Goal: Information Seeking & Learning: Learn about a topic

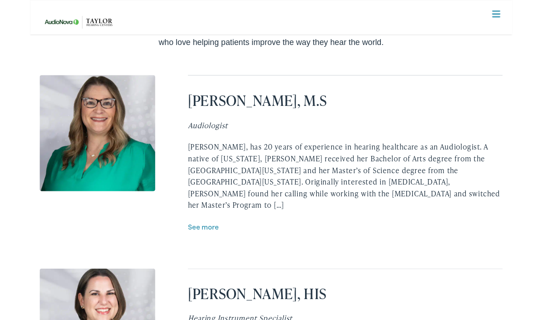
scroll to position [1896, 0]
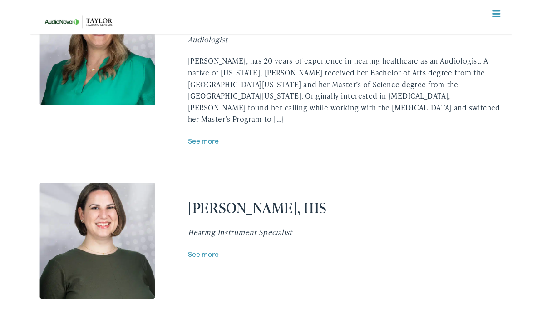
click at [195, 280] on link "See more" at bounding box center [195, 285] width 35 height 11
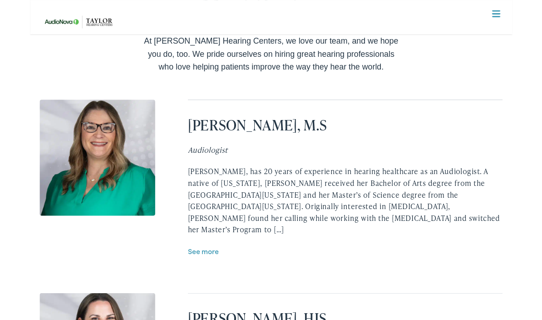
scroll to position [1867, 0]
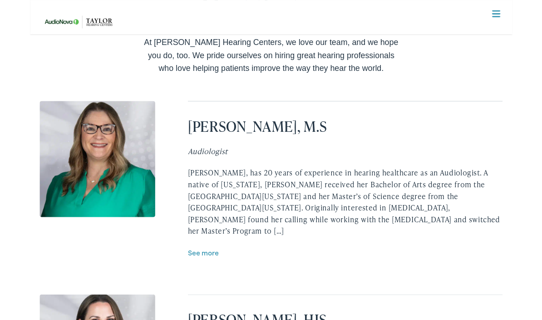
click at [210, 278] on link "See more" at bounding box center [195, 283] width 35 height 11
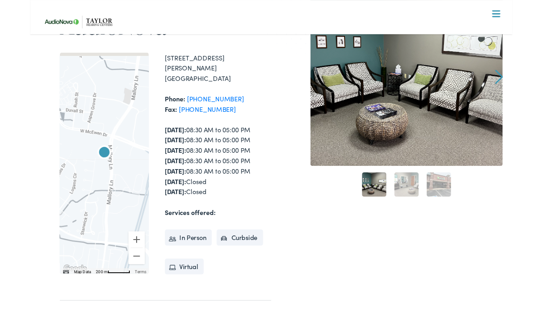
scroll to position [0, 0]
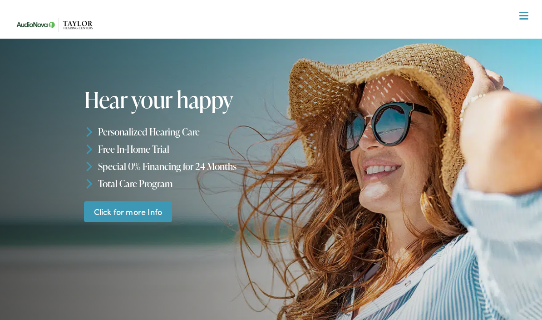
click at [528, 11] on button "Menu Close" at bounding box center [513, 16] width 30 height 10
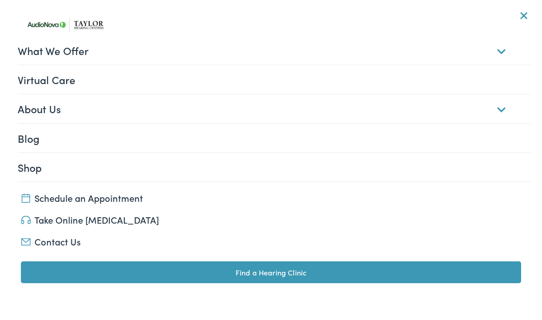
click at [502, 50] on link "What We Offer" at bounding box center [275, 50] width 514 height 28
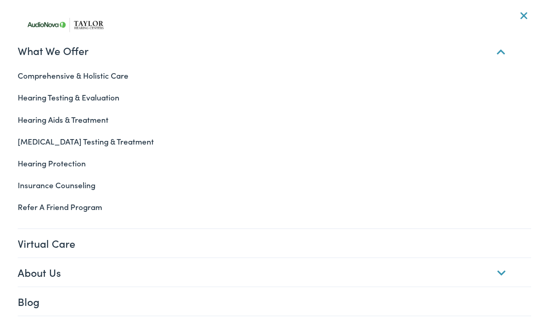
click at [105, 118] on link "Hearing Aids & Treatment" at bounding box center [271, 120] width 520 height 22
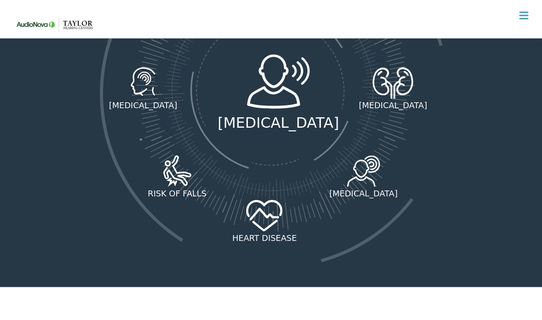
scroll to position [1358, 0]
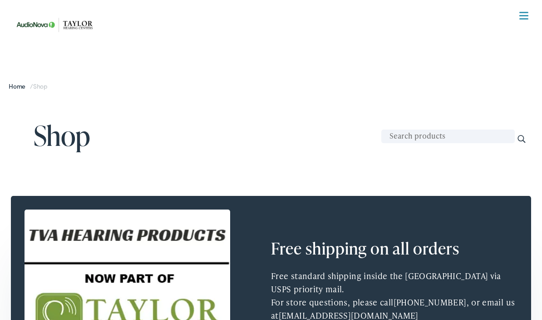
click at [524, 13] on span at bounding box center [524, 12] width 9 height 1
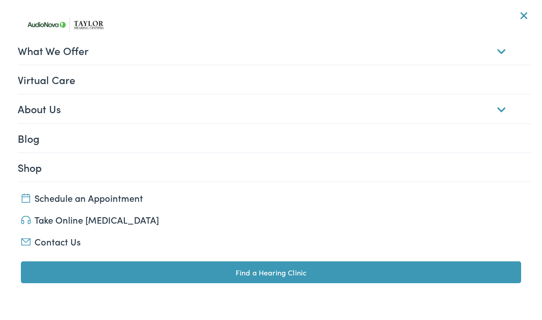
click at [502, 52] on link "What We Offer" at bounding box center [275, 50] width 514 height 28
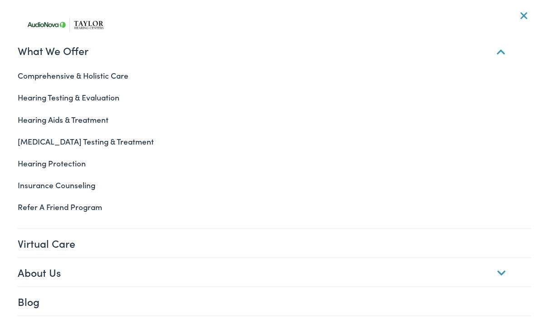
click at [84, 185] on link "Insurance Counseling" at bounding box center [271, 185] width 520 height 22
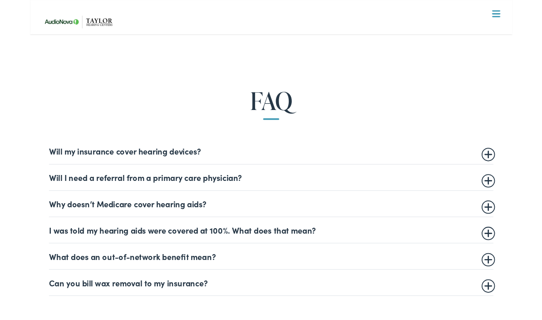
scroll to position [445, 0]
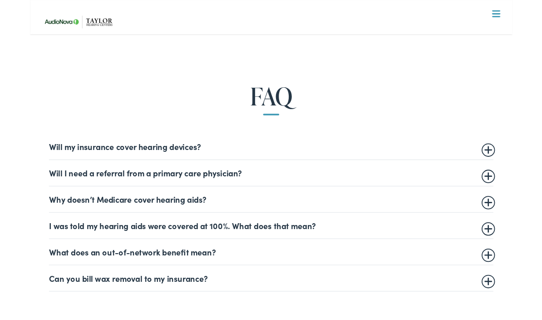
click at [515, 167] on summary "Will my insurance cover hearing devices?" at bounding box center [271, 164] width 500 height 11
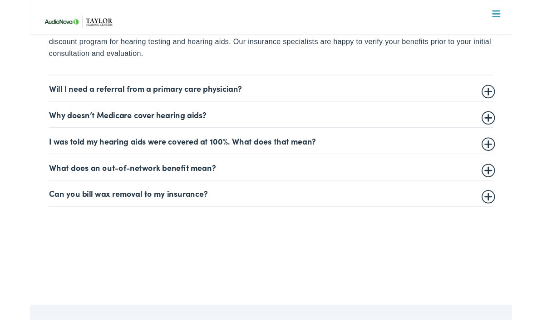
scroll to position [599, 0]
click at [516, 101] on summary "Will I need a referral from a primary care physician?" at bounding box center [271, 98] width 500 height 11
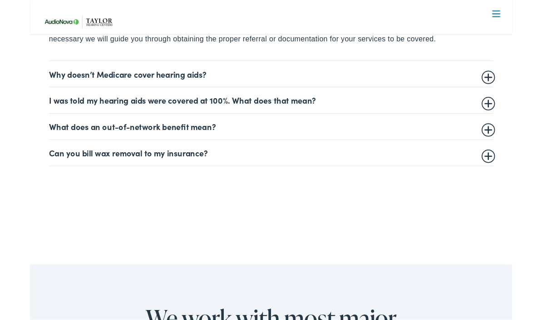
scroll to position [658, 0]
click at [520, 81] on summary "Why doesn’t Medicare cover hearing aids?" at bounding box center [271, 82] width 500 height 11
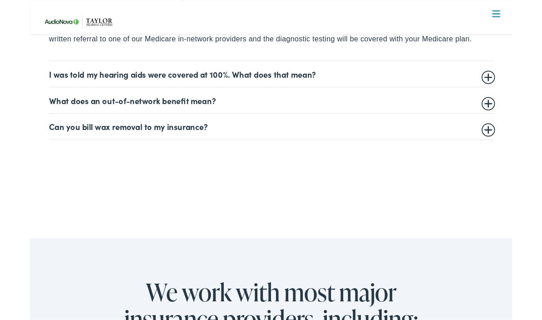
scroll to position [674, 0]
click at [518, 86] on summary "I was told my hearing aids were covered at 100%. What does that mean?" at bounding box center [271, 82] width 500 height 11
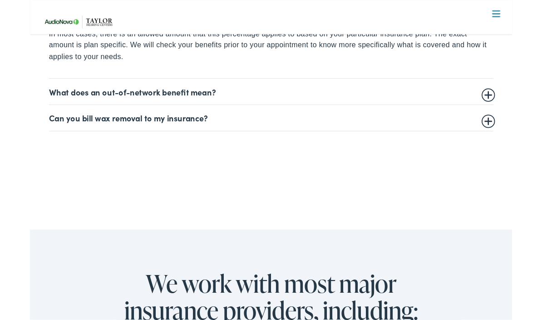
scroll to position [684, 0]
click at [517, 101] on summary "What does an out-of-network benefit mean?" at bounding box center [271, 102] width 500 height 11
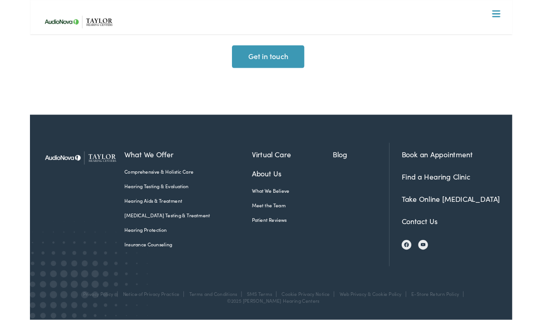
scroll to position [1675, 0]
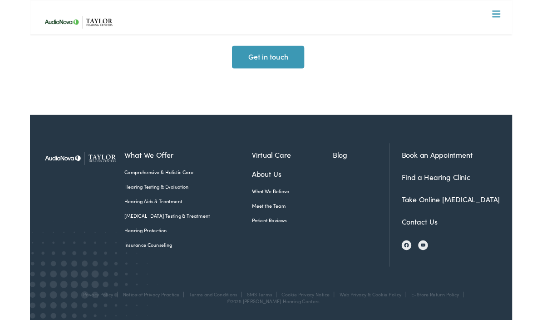
click at [158, 230] on link "Hearing Aids & Treatment" at bounding box center [177, 226] width 143 height 8
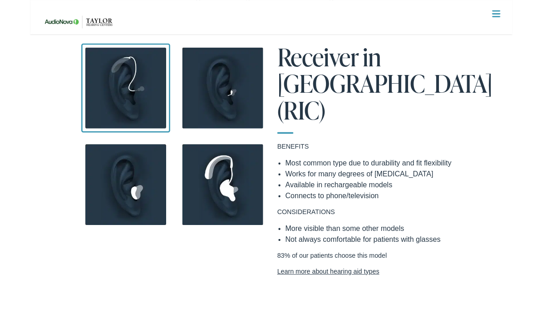
scroll to position [800, 0]
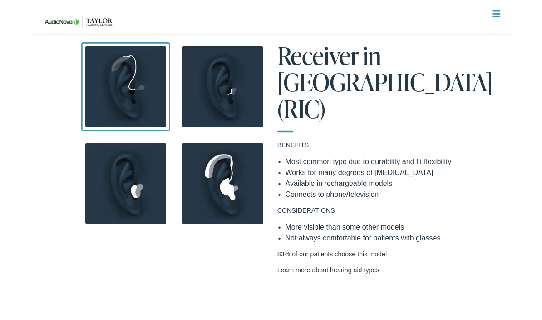
click at [118, 101] on img at bounding box center [108, 98] width 100 height 100
click at [129, 110] on img at bounding box center [108, 98] width 100 height 100
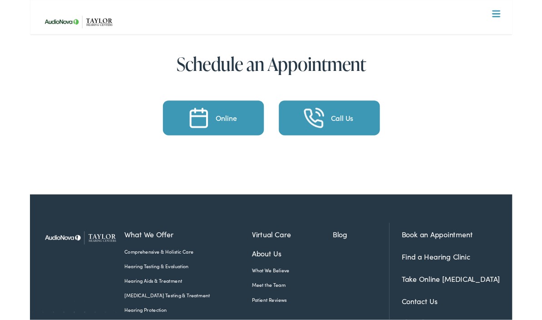
scroll to position [4359, 0]
